Goal: Information Seeking & Learning: Learn about a topic

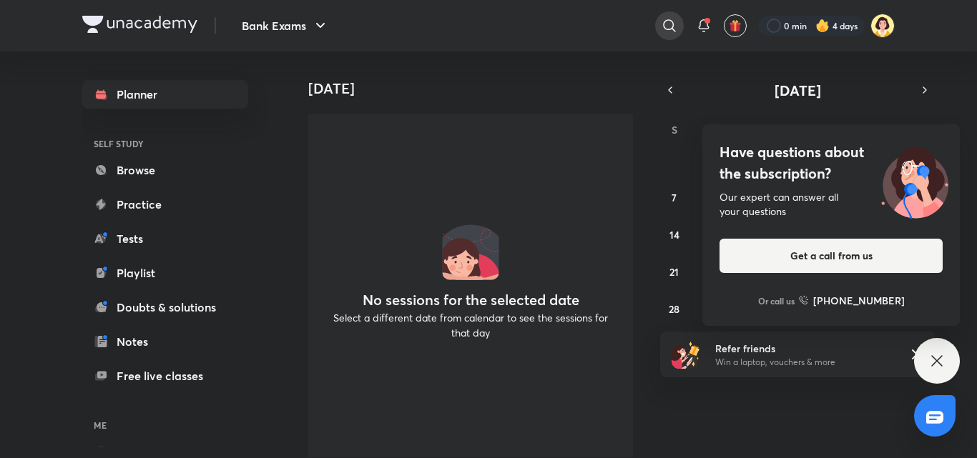
click at [678, 32] on div at bounding box center [669, 25] width 29 height 29
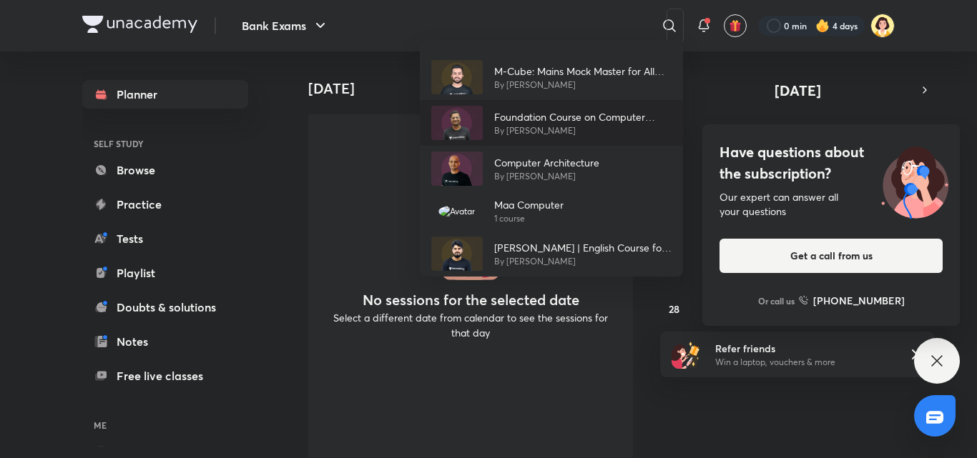
click at [511, 111] on p "Foundation Course on Computer Awareness for Bank Exams - Part I" at bounding box center [582, 116] width 177 height 15
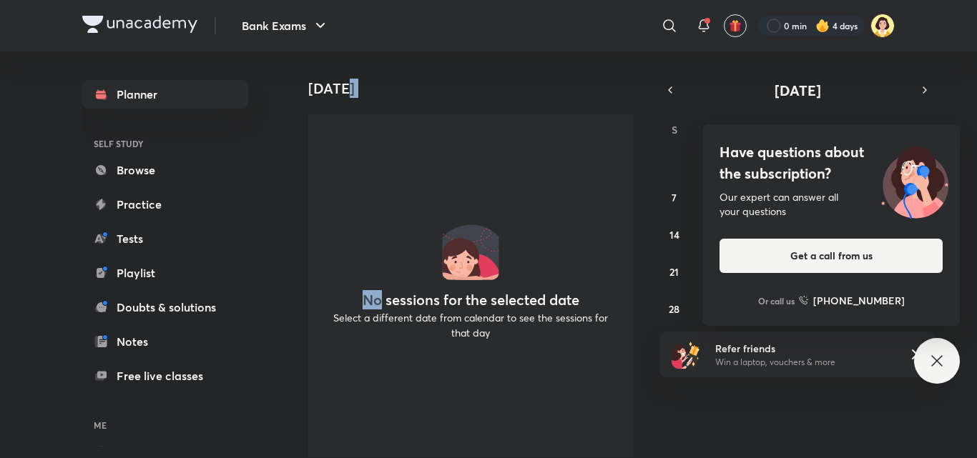
click at [511, 111] on div "[DATE] No sessions for the selected date Select a different date from calendar …" at bounding box center [464, 254] width 353 height 407
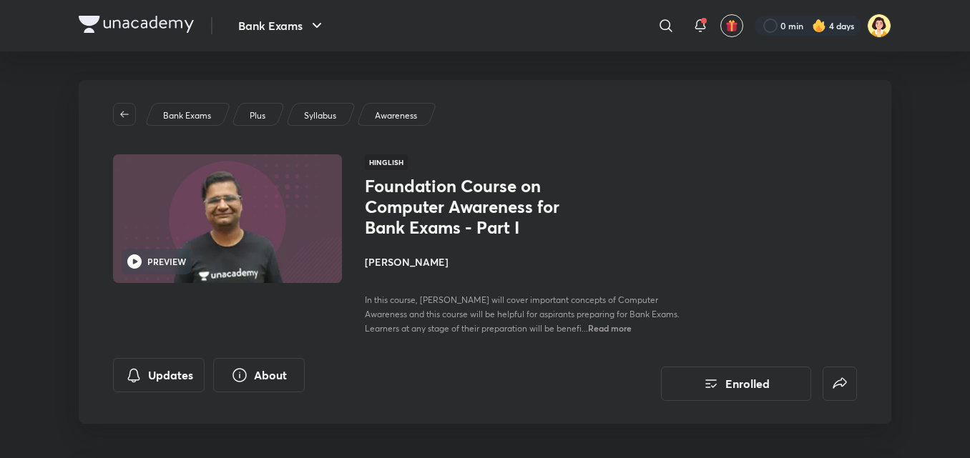
click at [413, 257] on h4 "[PERSON_NAME]" at bounding box center [525, 262] width 320 height 15
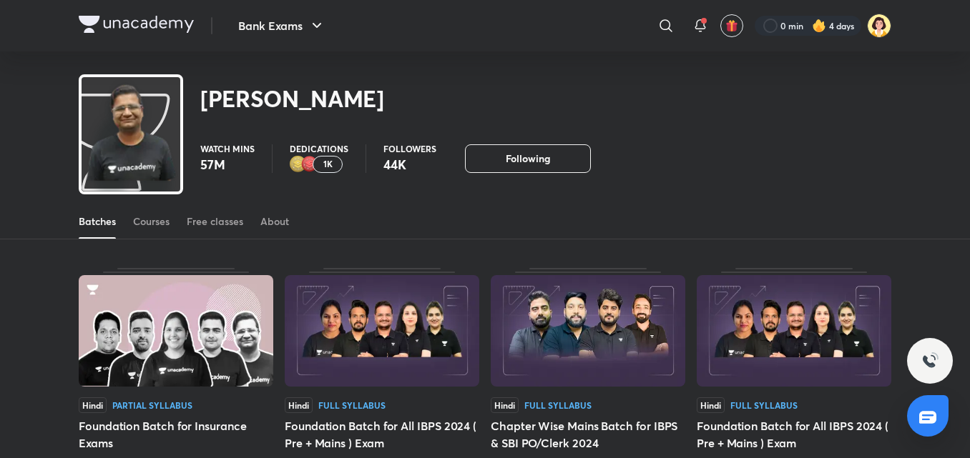
click at [171, 220] on div "Batches Courses Free classes About" at bounding box center [485, 222] width 812 height 34
click at [167, 220] on div "Courses" at bounding box center [151, 222] width 36 height 14
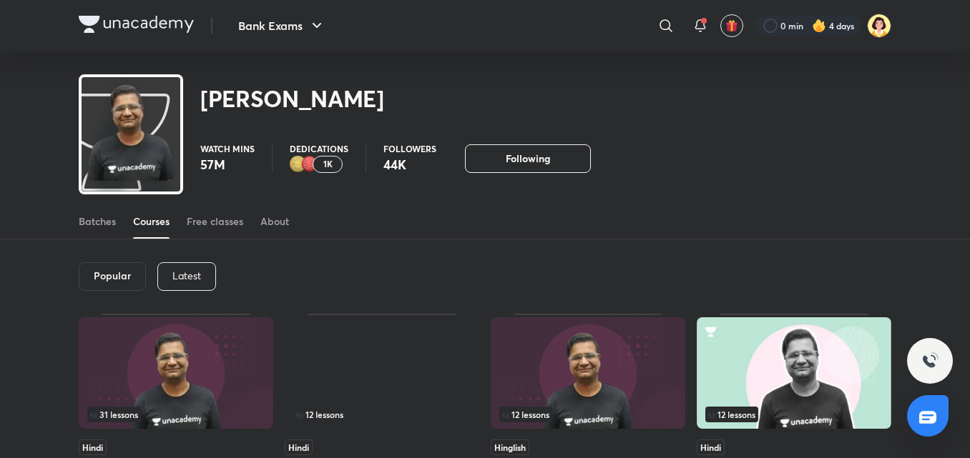
click at [195, 268] on div "Latest" at bounding box center [186, 276] width 59 height 29
click at [195, 268] on div "Latest" at bounding box center [185, 276] width 59 height 29
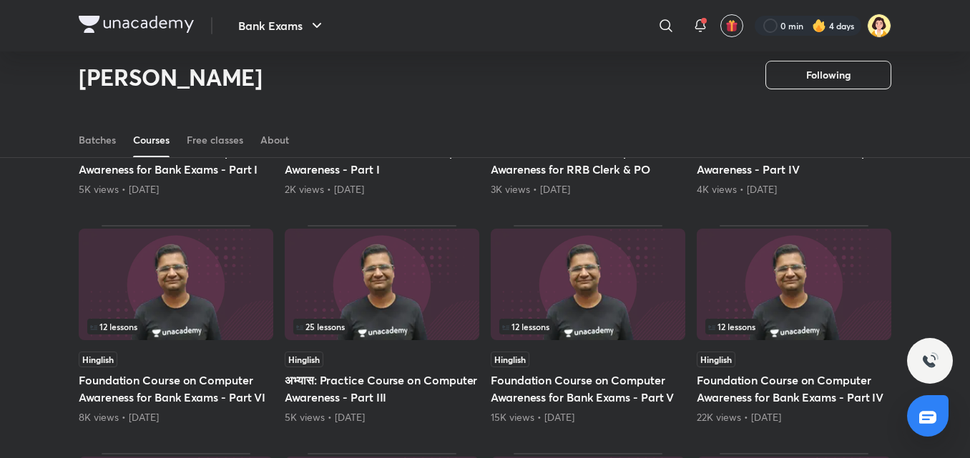
scroll to position [290, 0]
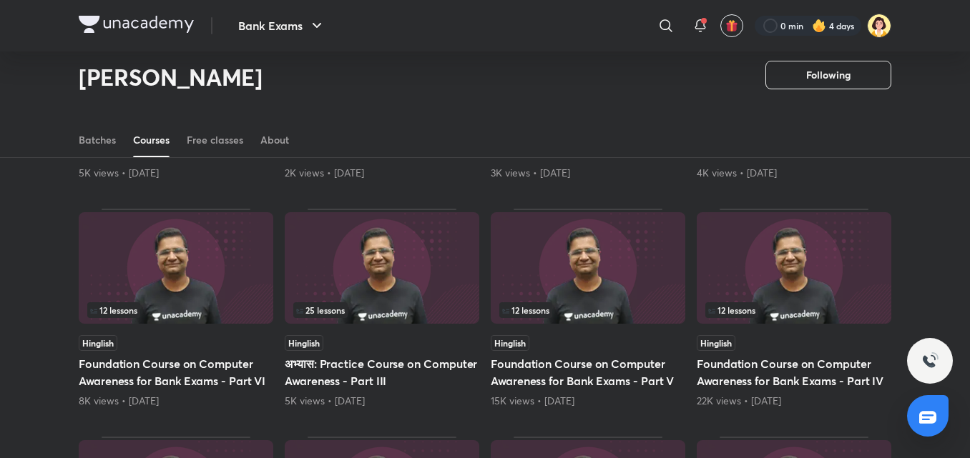
click at [221, 270] on img at bounding box center [176, 268] width 195 height 112
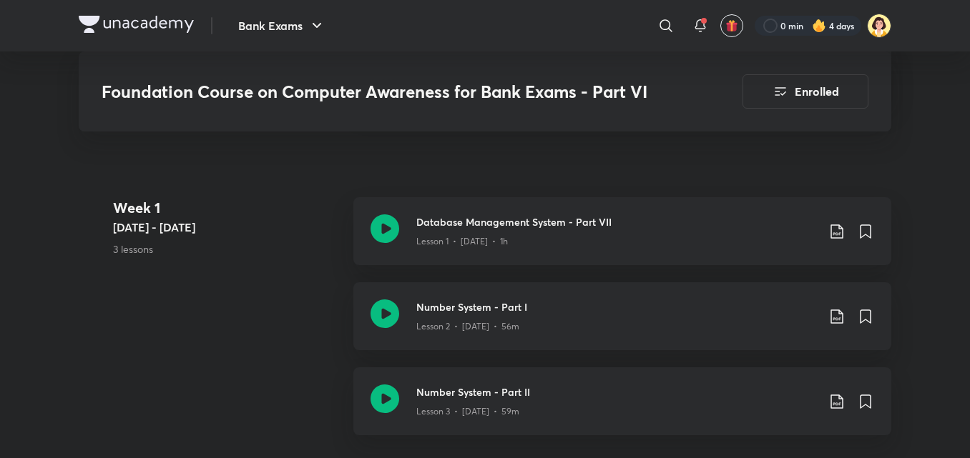
scroll to position [736, 0]
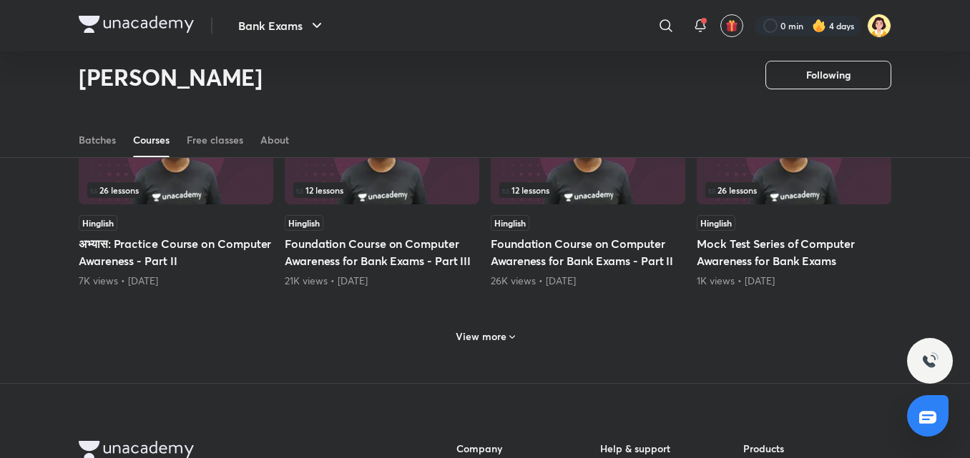
scroll to position [652, 0]
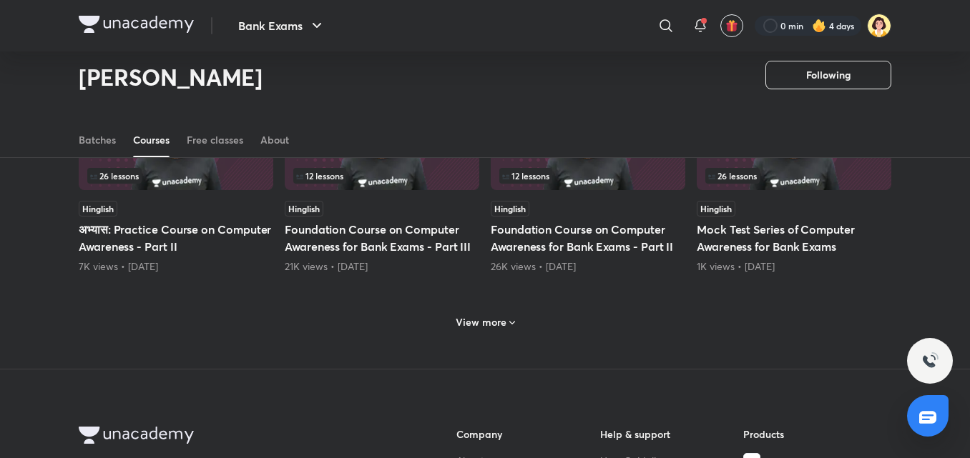
click at [512, 326] on icon at bounding box center [511, 323] width 11 height 11
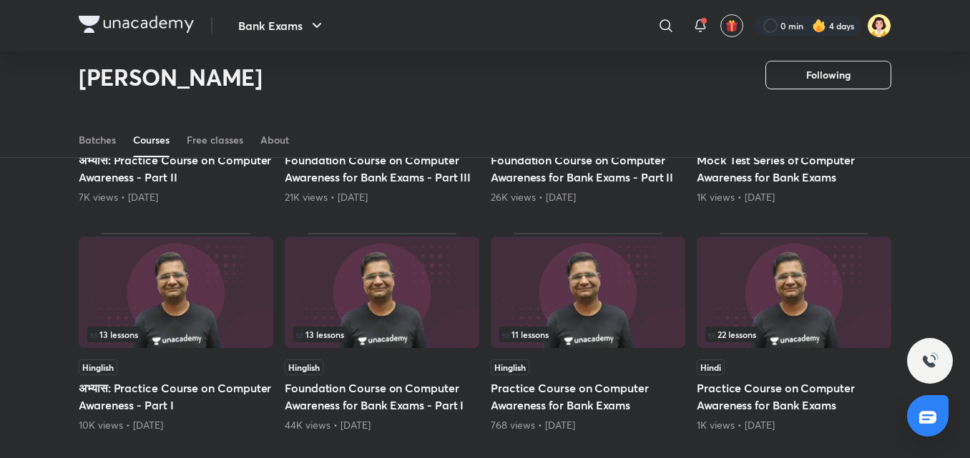
scroll to position [748, 0]
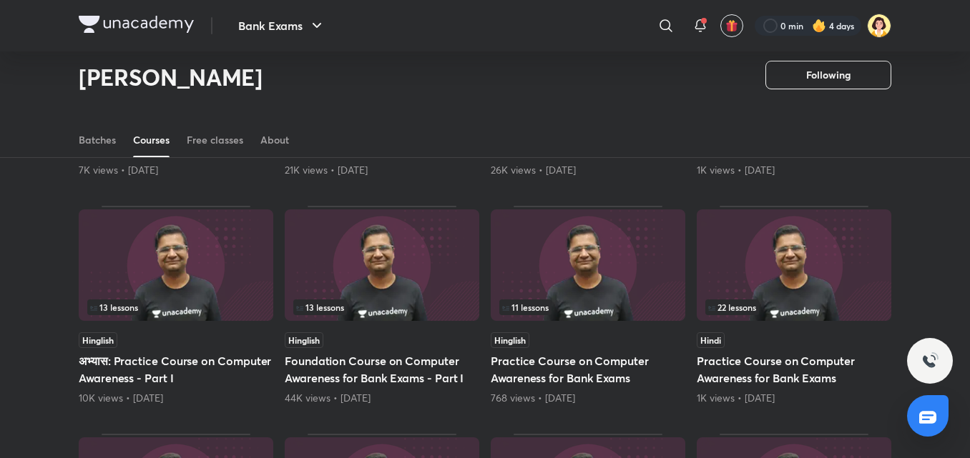
click at [457, 315] on img at bounding box center [382, 266] width 195 height 112
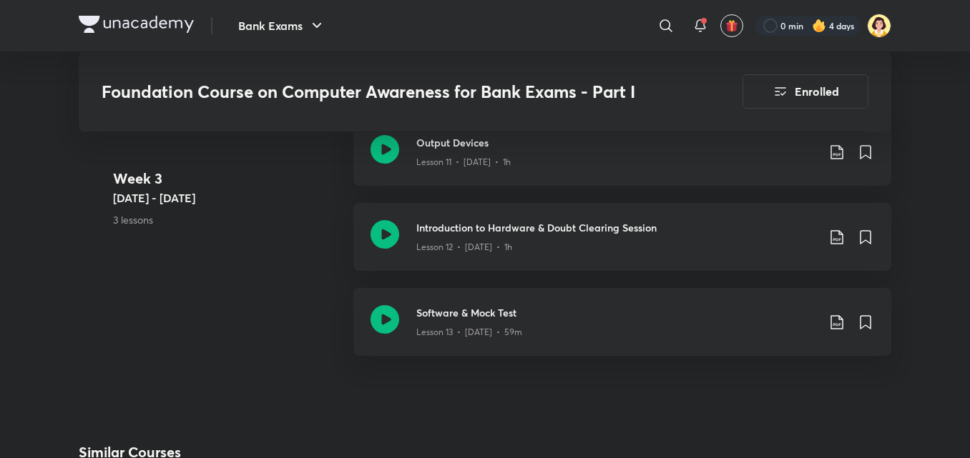
scroll to position [1906, 0]
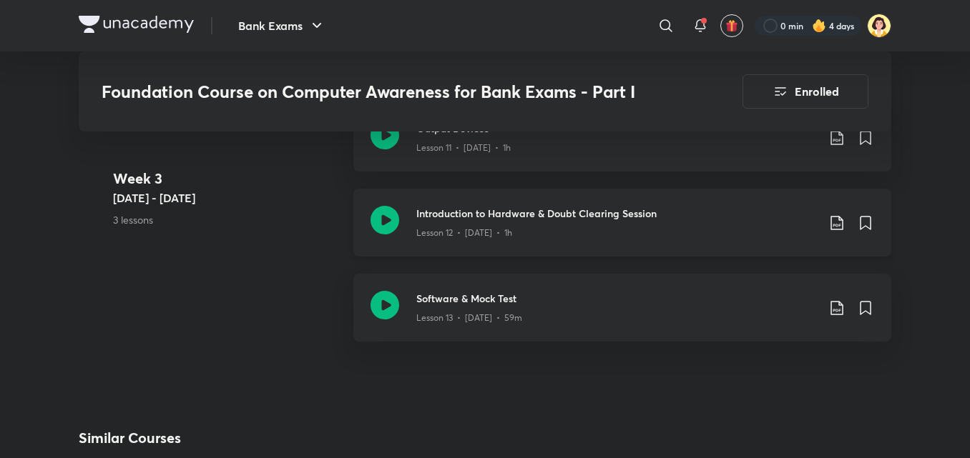
click at [643, 200] on div "Introduction to Hardware & Doubt Clearing Session Lesson 12 • [DATE] • 1h" at bounding box center [622, 223] width 538 height 68
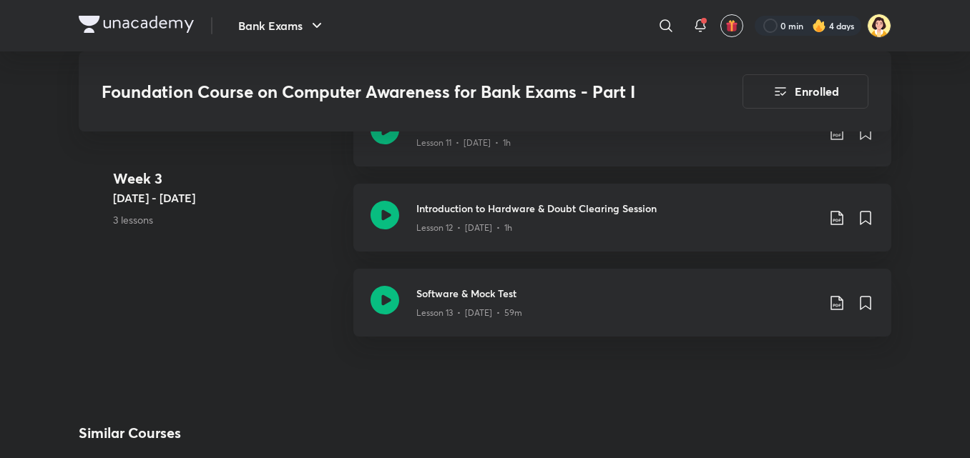
scroll to position [1906, 0]
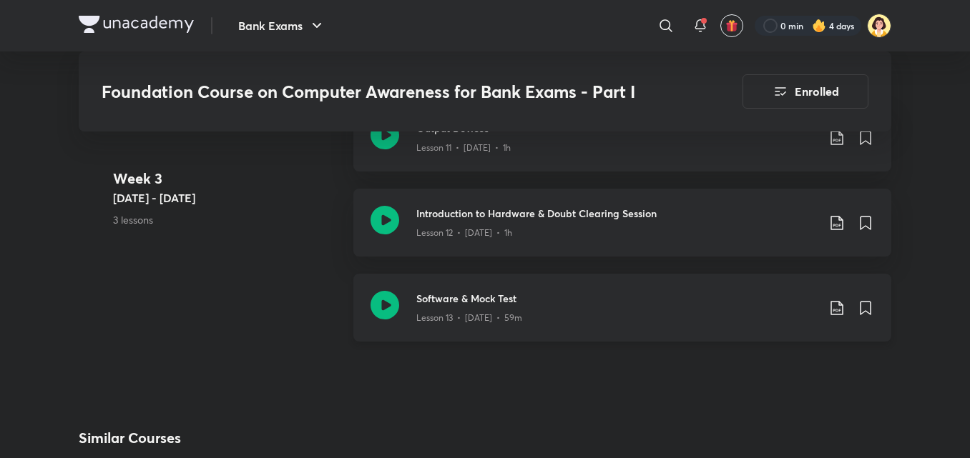
click at [565, 314] on div "Lesson 13 • [DATE] • 59m" at bounding box center [616, 315] width 401 height 19
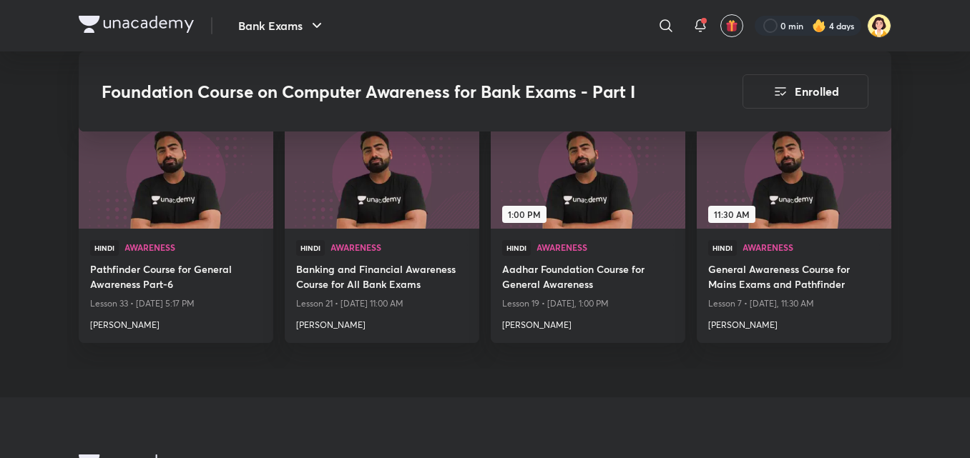
scroll to position [2263, 0]
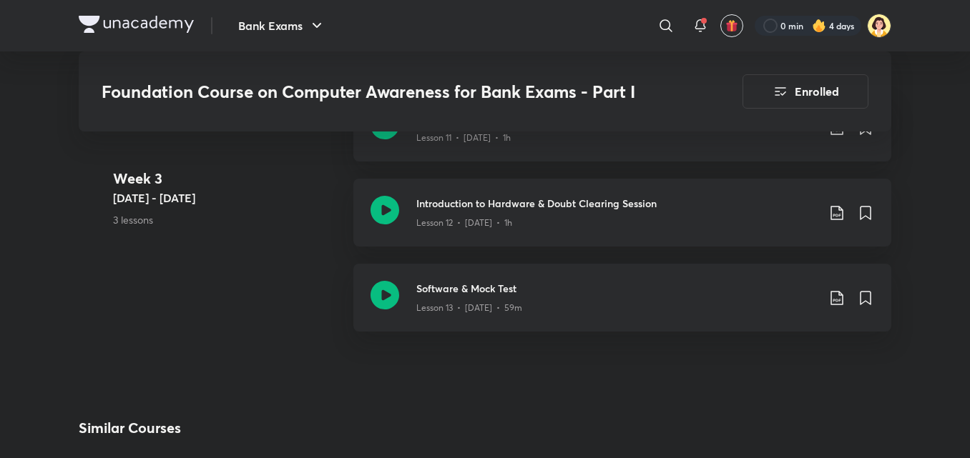
scroll to position [1847, 0]
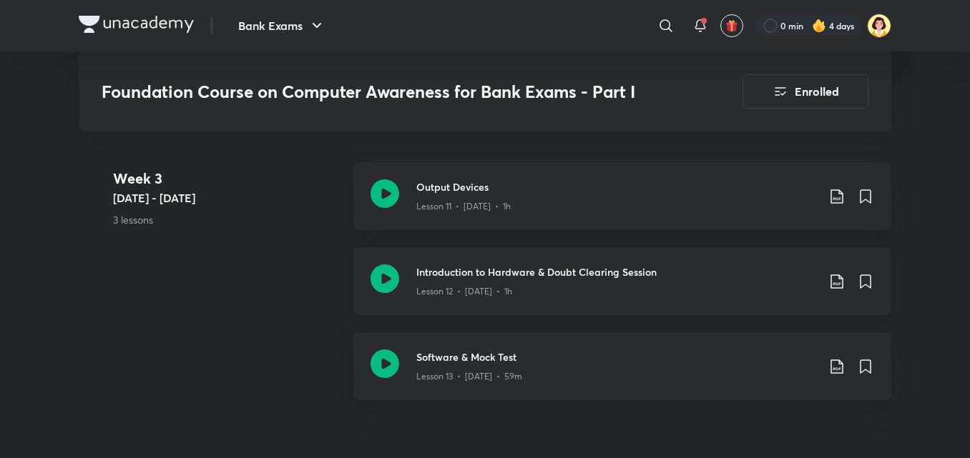
click at [576, 280] on div "Lesson 12 • [DATE] • 1h" at bounding box center [616, 289] width 401 height 19
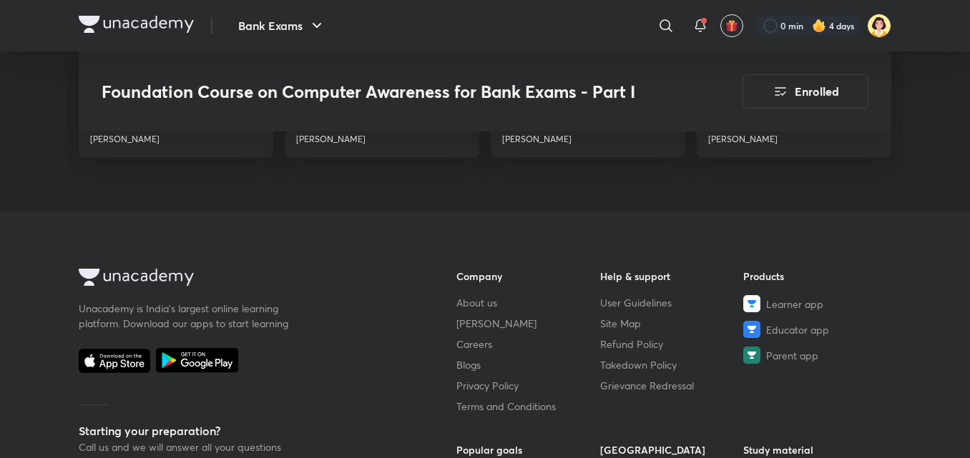
scroll to position [2454, 0]
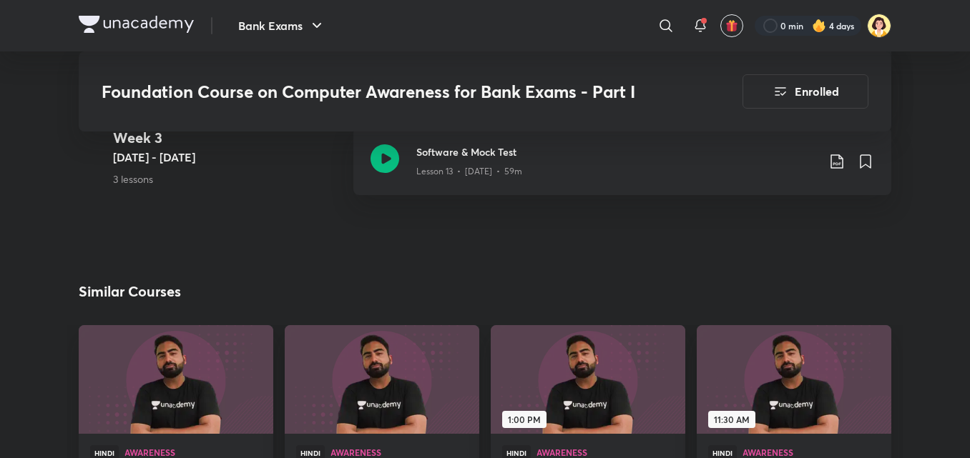
scroll to position [1965, 0]
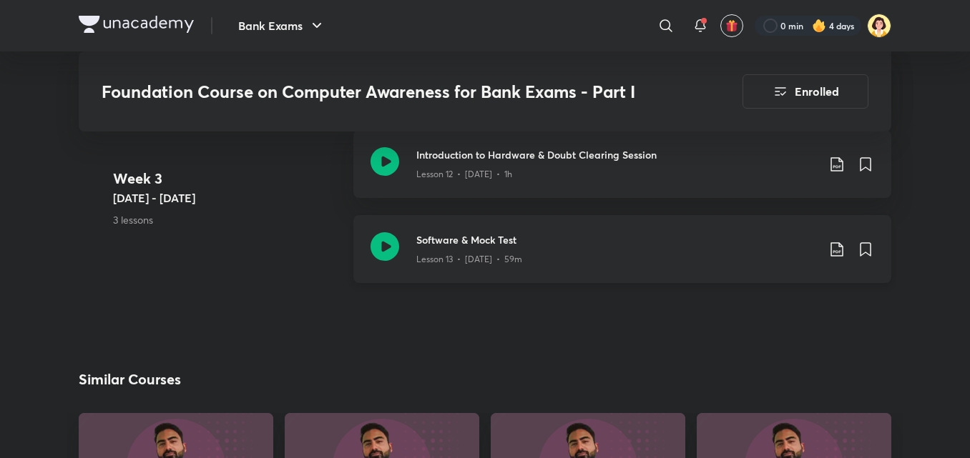
click at [659, 260] on div "Lesson 13 • [DATE] • 59m" at bounding box center [616, 256] width 401 height 19
